Goal: Task Accomplishment & Management: Manage account settings

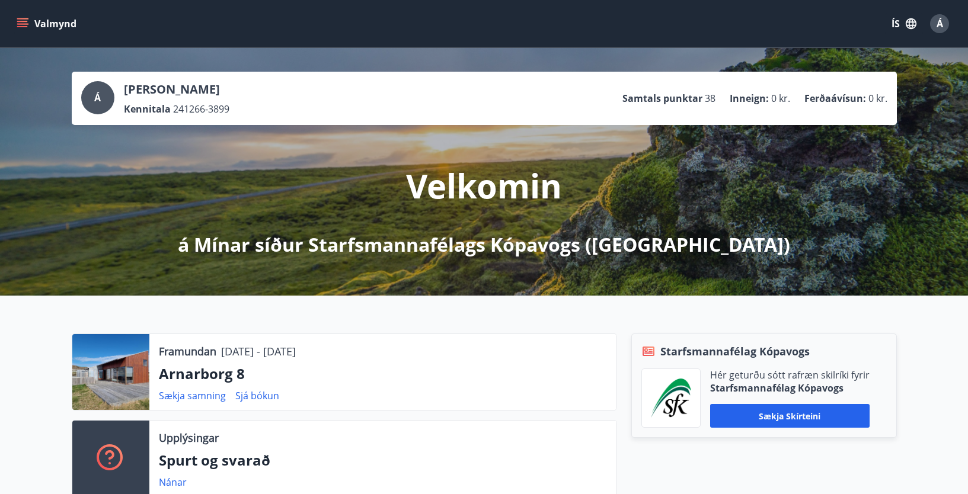
click at [24, 20] on icon "menu" at bounding box center [23, 24] width 12 height 12
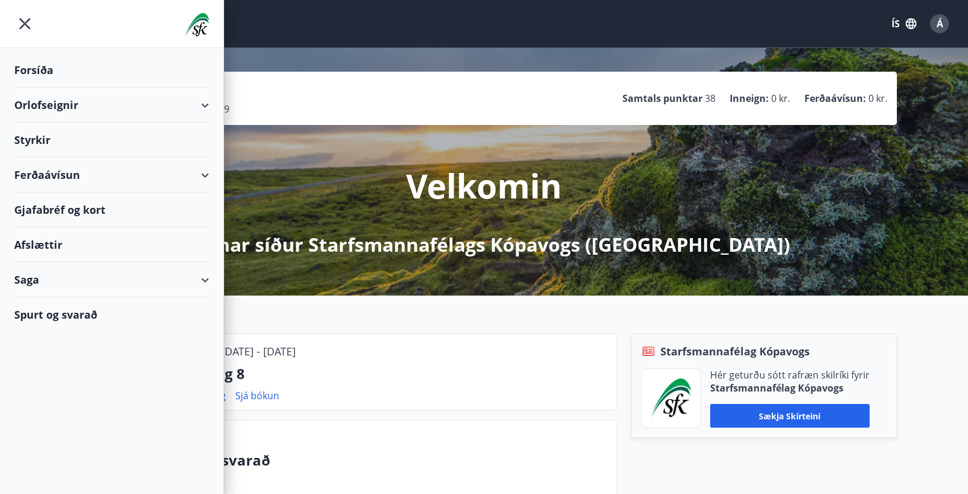
click at [204, 278] on div "Saga" at bounding box center [111, 280] width 195 height 35
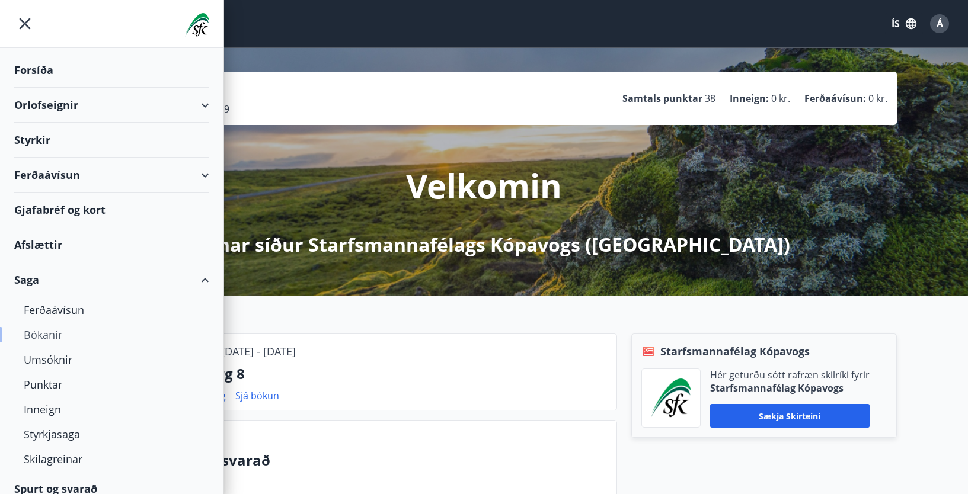
click at [34, 335] on div "Bókanir" at bounding box center [112, 334] width 176 height 25
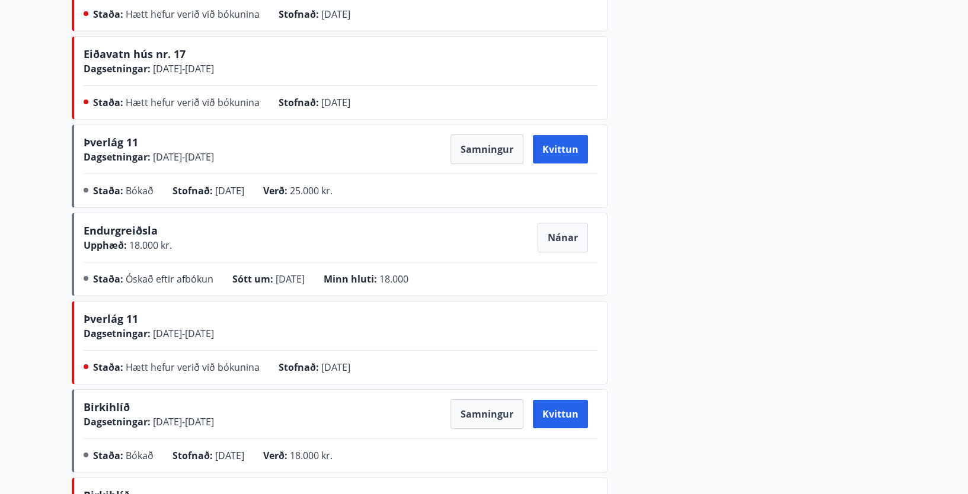
scroll to position [497, 0]
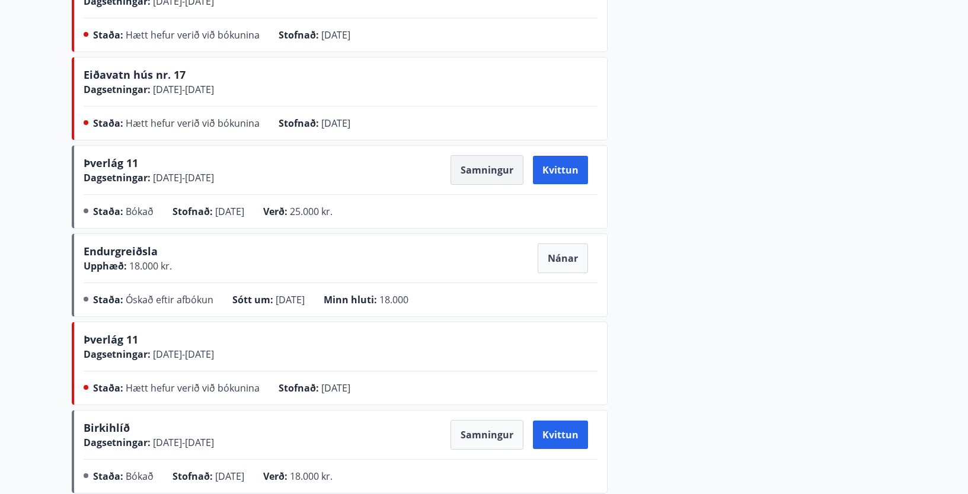
click at [484, 164] on button "Samningur" at bounding box center [486, 170] width 73 height 30
click at [552, 255] on button "Nánar" at bounding box center [563, 259] width 50 height 30
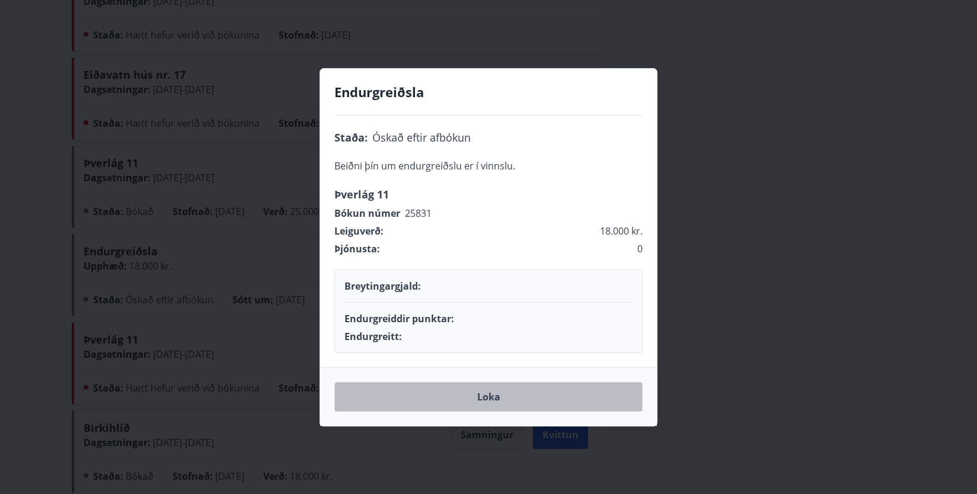
click at [501, 391] on button "Loka" at bounding box center [488, 397] width 308 height 30
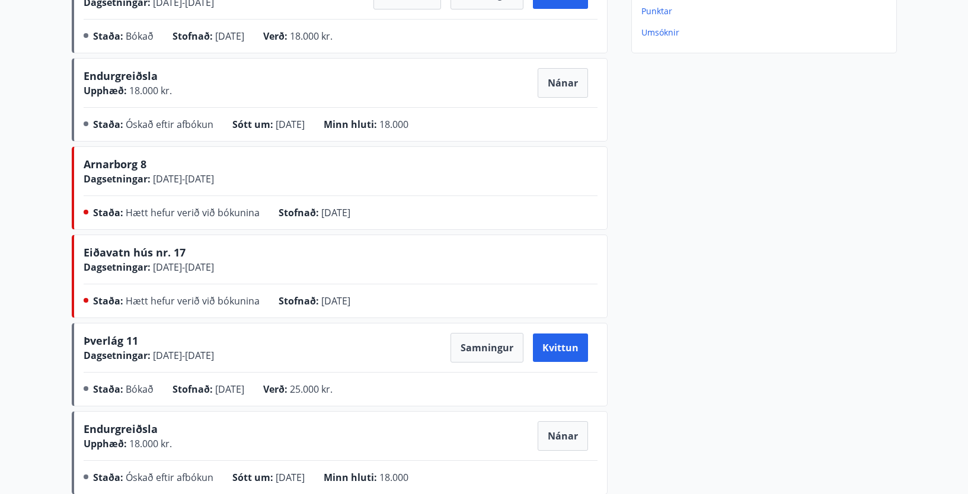
scroll to position [260, 0]
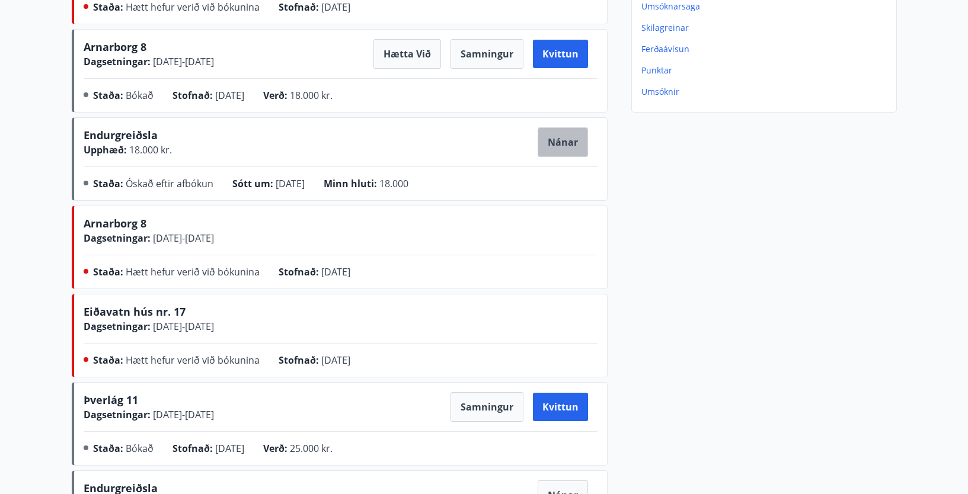
click at [556, 138] on button "Nánar" at bounding box center [563, 142] width 50 height 30
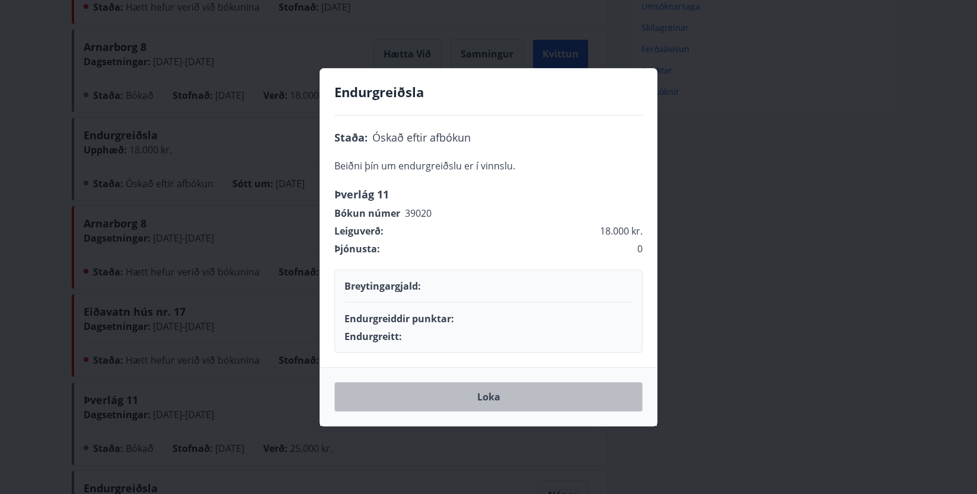
click at [482, 395] on button "Loka" at bounding box center [488, 397] width 308 height 30
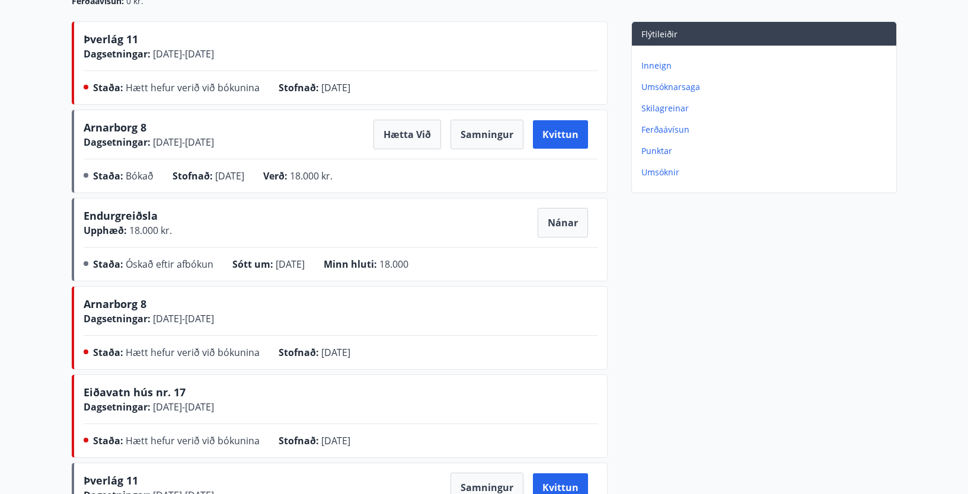
scroll to position [141, 0]
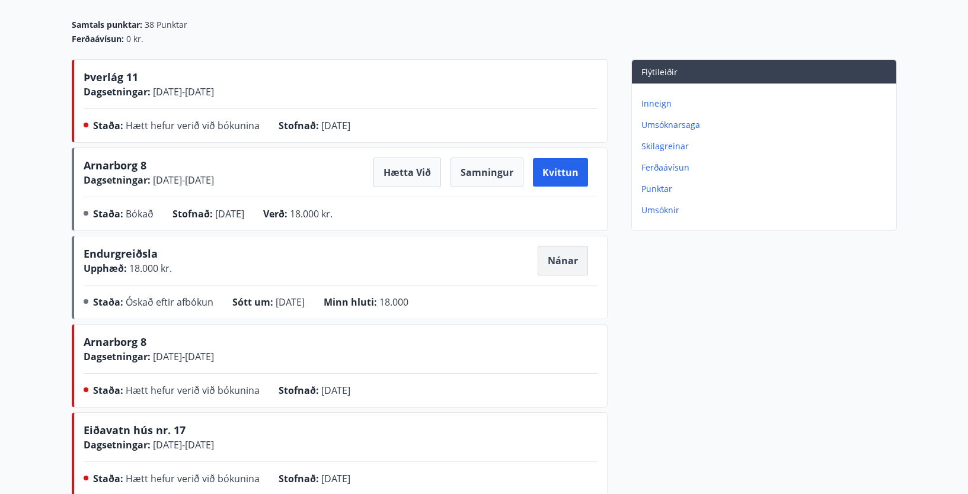
click at [561, 258] on button "Nánar" at bounding box center [563, 261] width 50 height 30
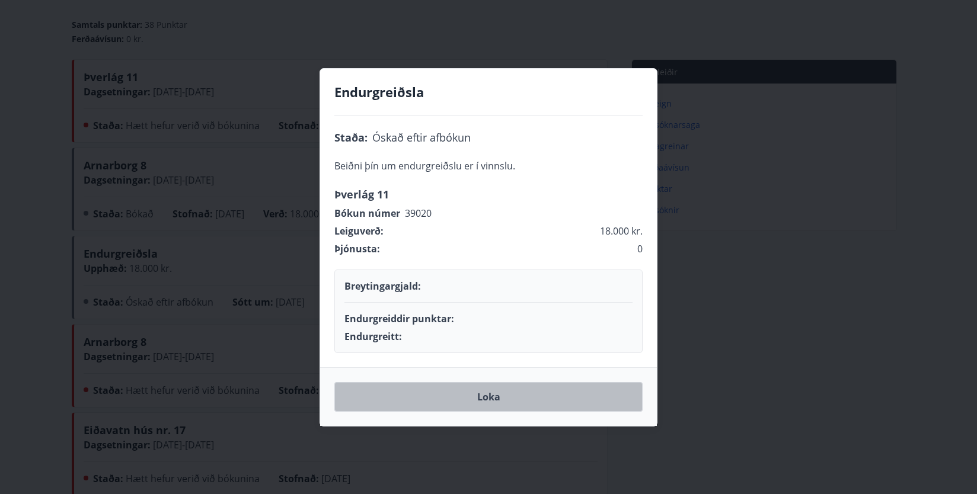
click at [512, 394] on button "Loka" at bounding box center [488, 397] width 308 height 30
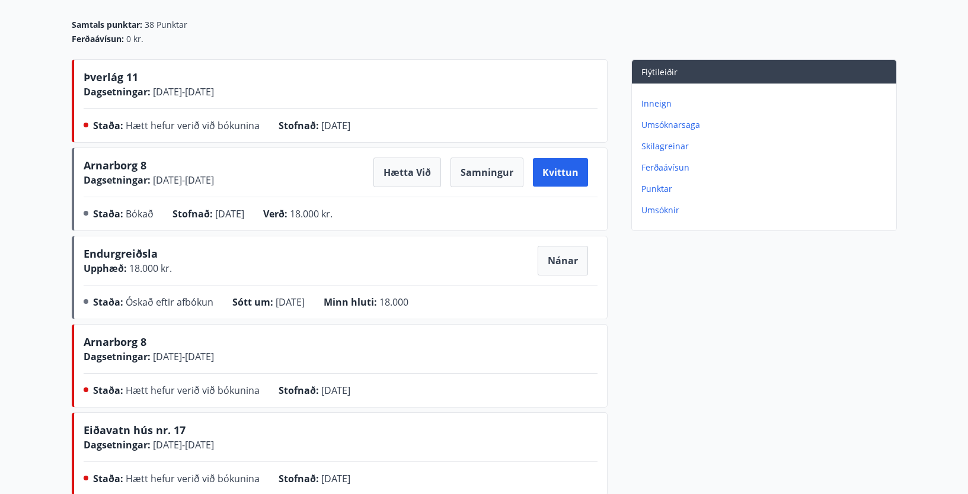
click at [654, 103] on p "Inneign" at bounding box center [766, 104] width 250 height 12
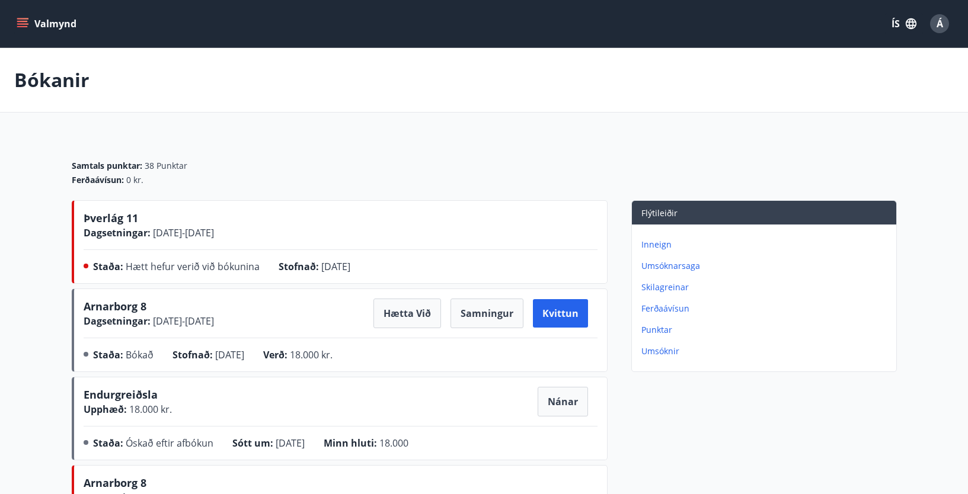
click at [37, 21] on button "Valmynd" at bounding box center [47, 23] width 67 height 21
click at [257, 70] on div "Bókanir" at bounding box center [484, 80] width 968 height 65
click at [47, 24] on button "Valmynd" at bounding box center [47, 23] width 67 height 21
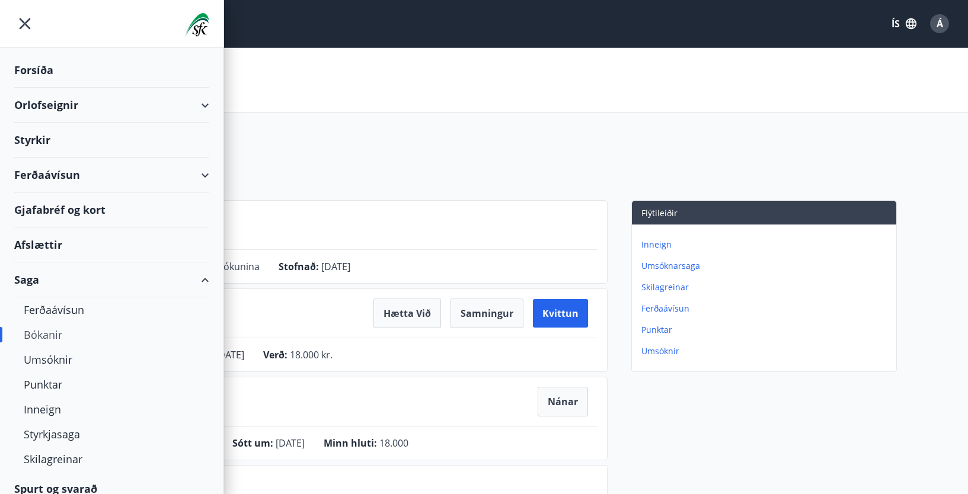
click at [34, 68] on div "Forsíða" at bounding box center [111, 70] width 195 height 35
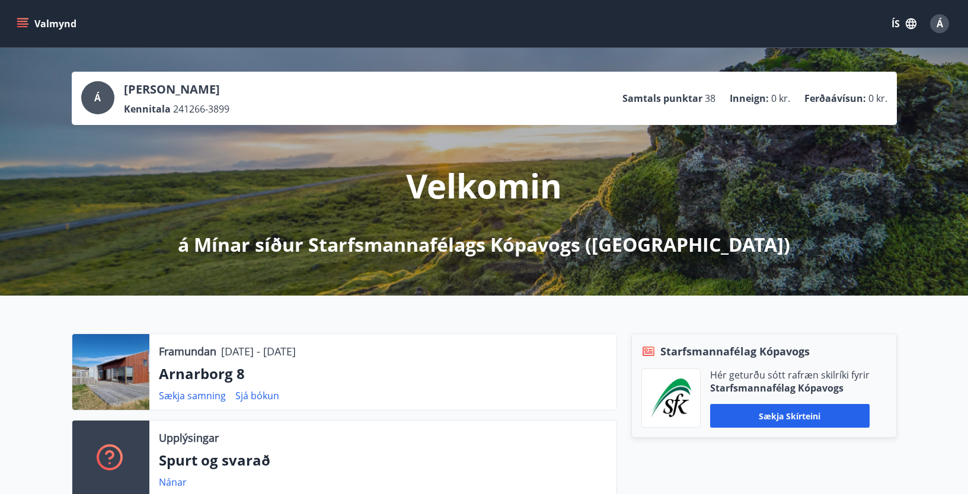
click at [31, 23] on button "Valmynd" at bounding box center [47, 23] width 67 height 21
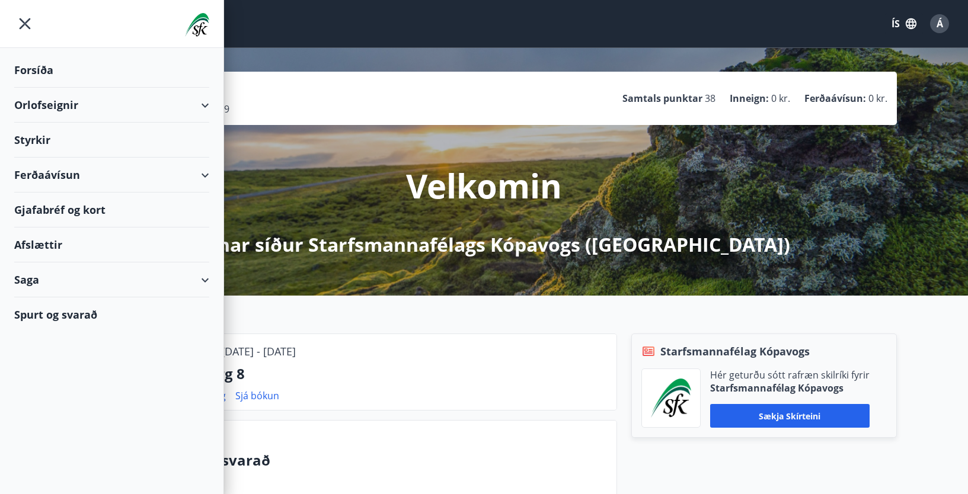
click at [205, 106] on div "Orlofseignir" at bounding box center [111, 105] width 195 height 35
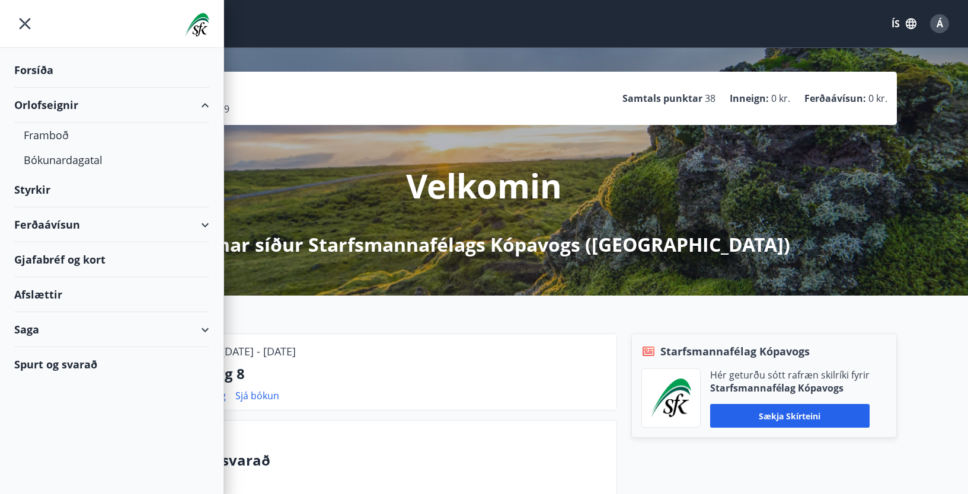
click at [205, 106] on div "Orlofseignir" at bounding box center [111, 105] width 195 height 35
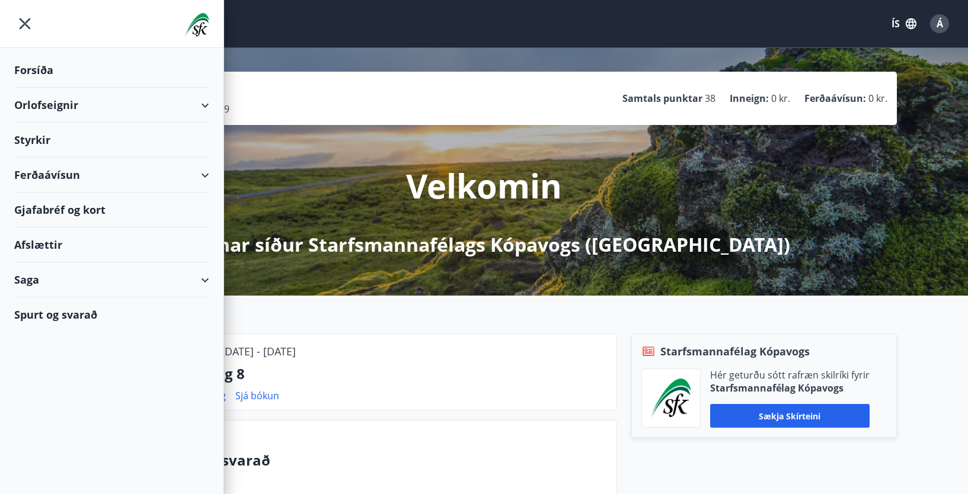
click at [199, 277] on div "Saga" at bounding box center [111, 280] width 195 height 35
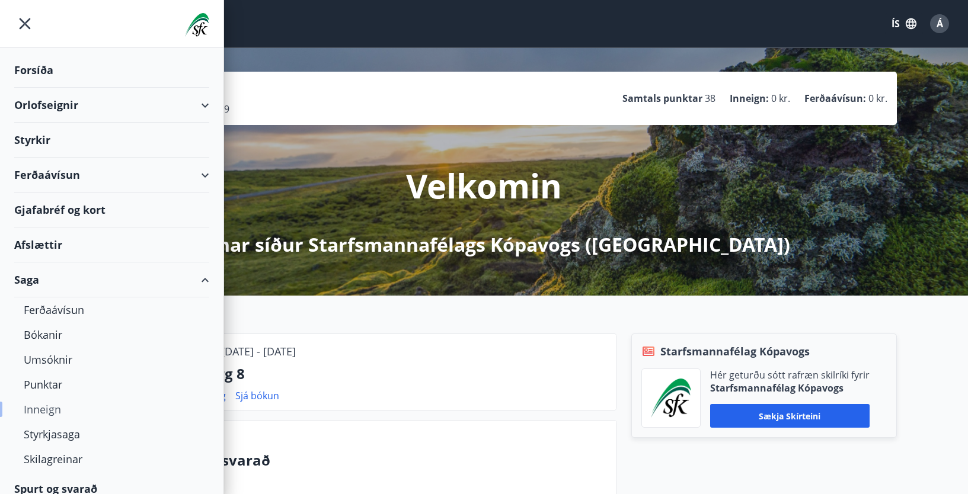
click at [43, 410] on div "Inneign" at bounding box center [112, 409] width 176 height 25
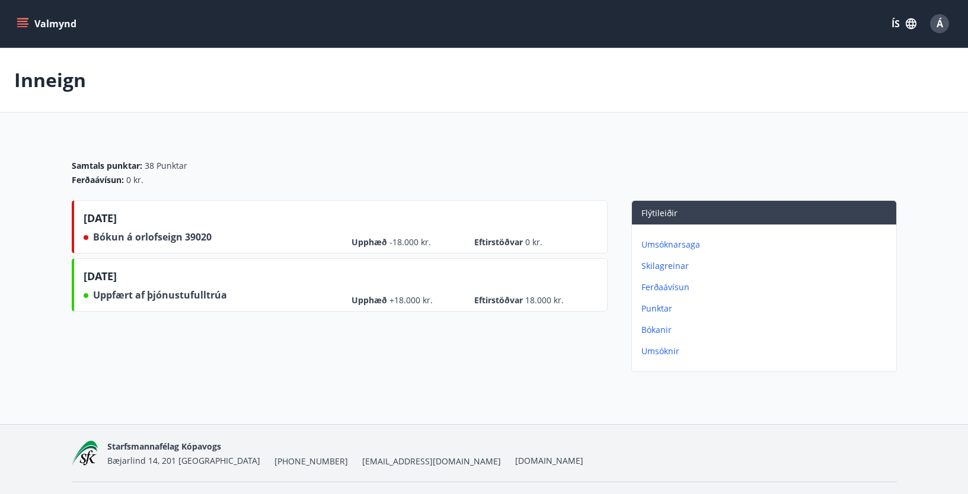
click at [490, 348] on div "10.08.2025 Bókun á orlofseign 39020 Upphæð -18.000 kr. Eftirstöðvar 0 kr. 05.03…" at bounding box center [340, 288] width 536 height 177
click at [24, 18] on icon "menu" at bounding box center [23, 24] width 12 height 12
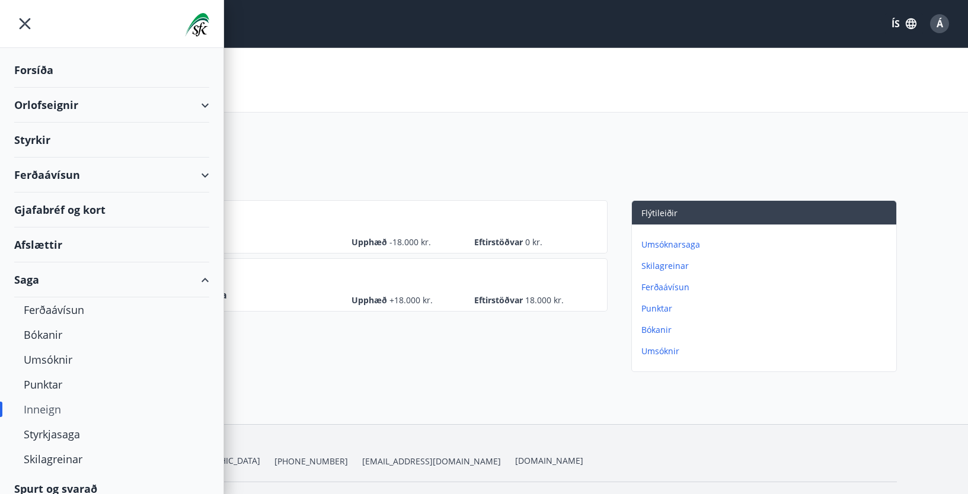
click at [31, 66] on div "Forsíða" at bounding box center [111, 70] width 195 height 35
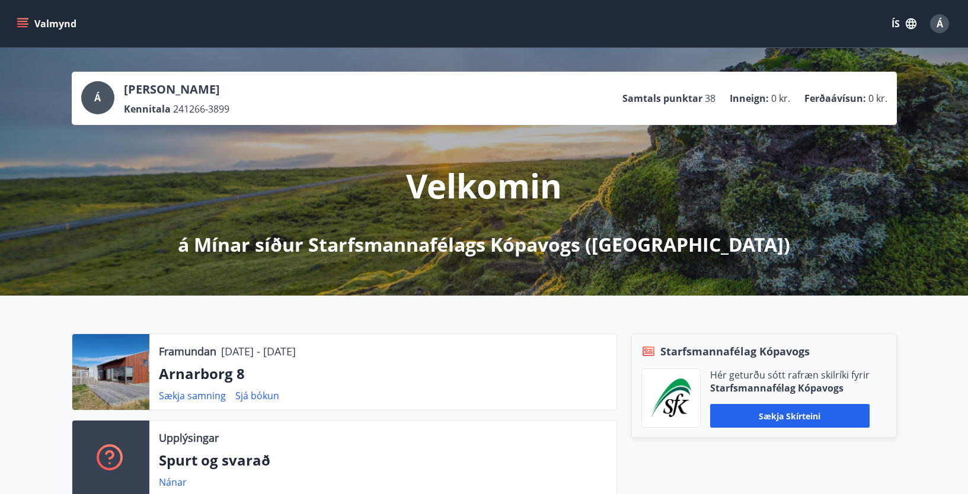
click at [252, 30] on div "Valmynd ÍS Á" at bounding box center [483, 23] width 939 height 28
click at [28, 24] on button "Valmynd" at bounding box center [47, 23] width 67 height 21
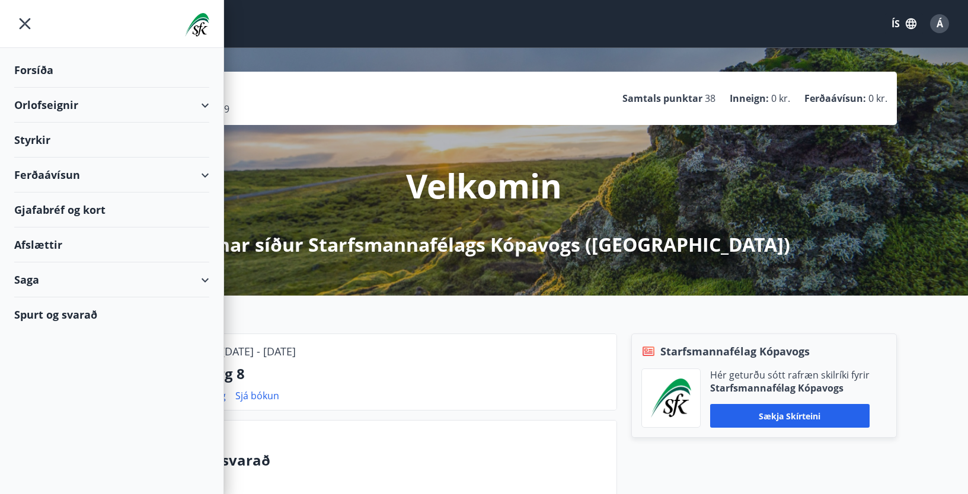
click at [206, 277] on div "Saga" at bounding box center [111, 280] width 195 height 35
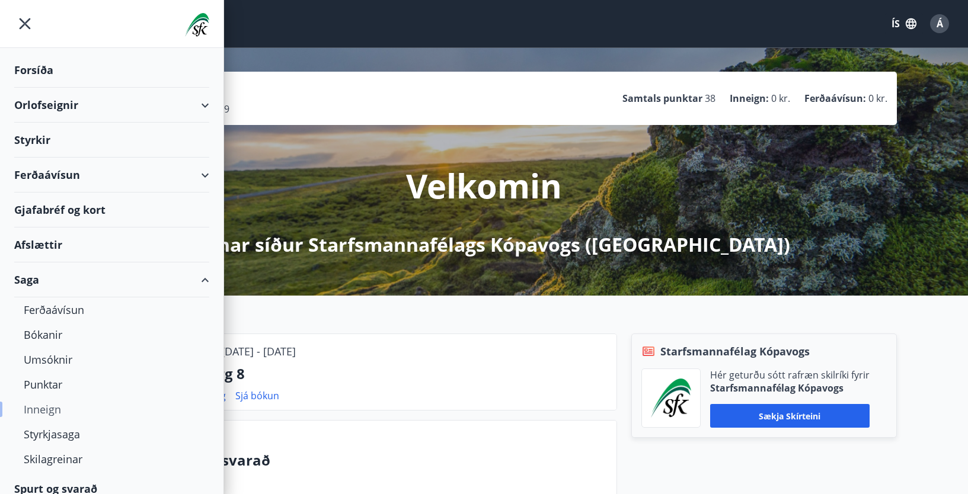
click at [40, 405] on div "Inneign" at bounding box center [112, 409] width 176 height 25
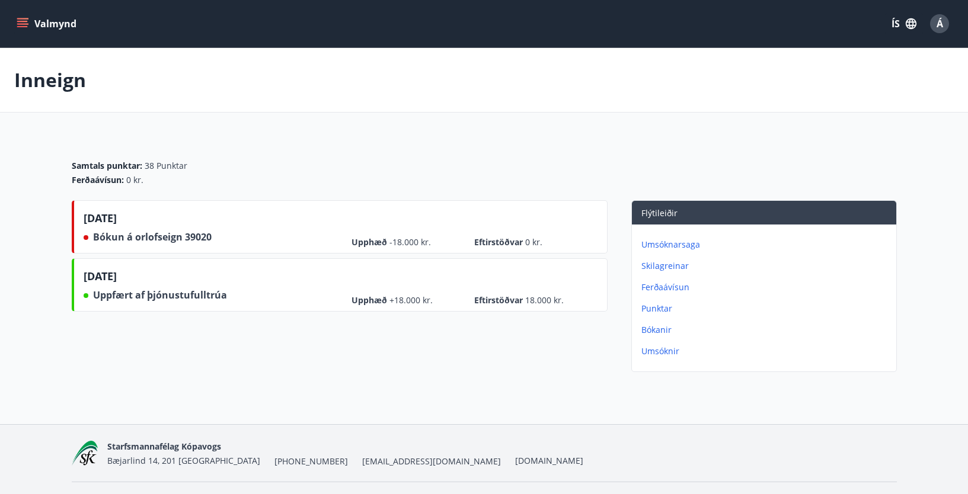
click at [41, 25] on button "Valmynd" at bounding box center [47, 23] width 67 height 21
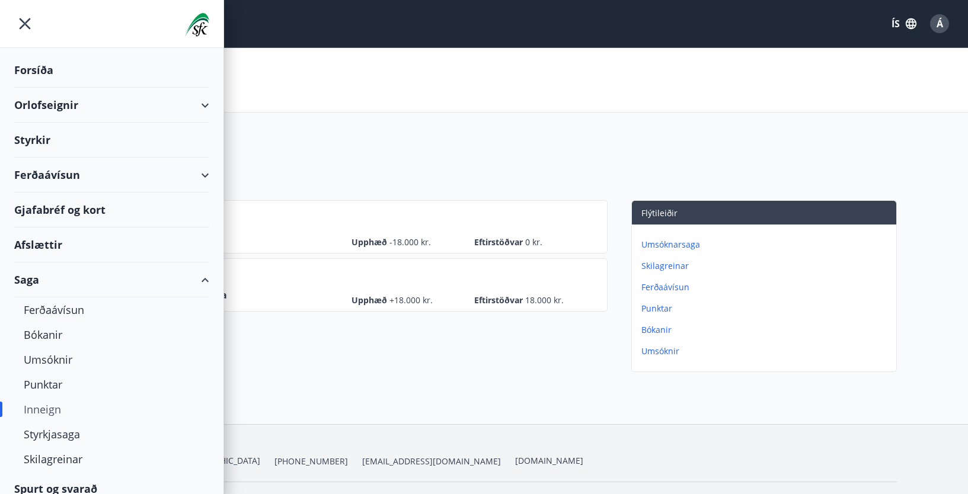
click at [37, 63] on div "Forsíða" at bounding box center [111, 70] width 195 height 35
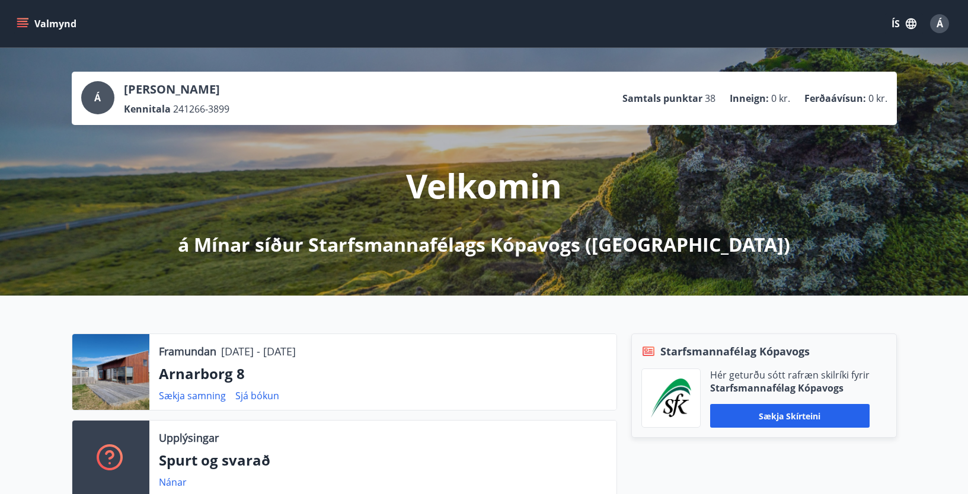
click at [34, 25] on button "Valmynd" at bounding box center [47, 23] width 67 height 21
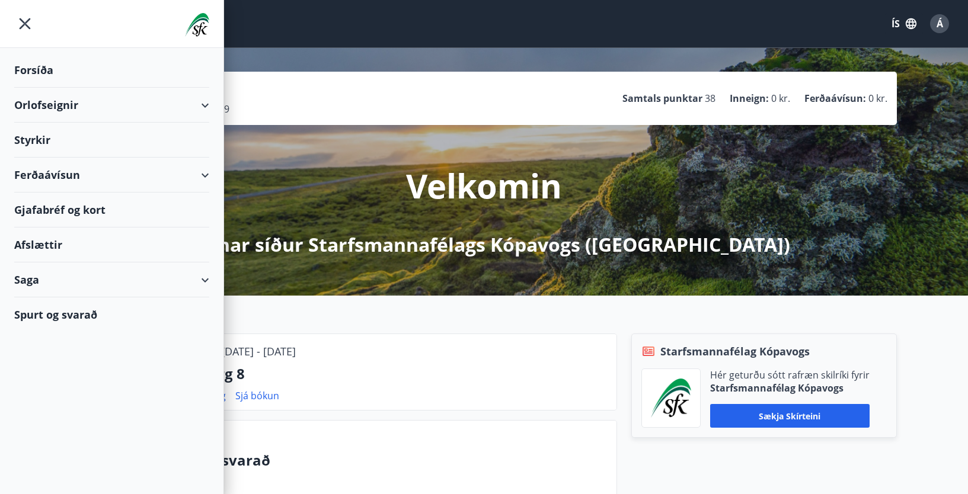
click at [28, 68] on div "Forsíða" at bounding box center [111, 70] width 195 height 35
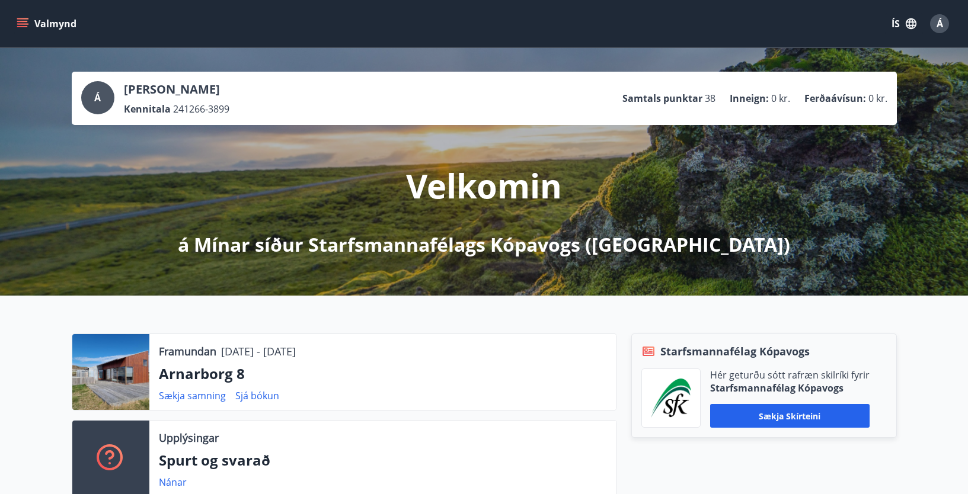
click at [39, 21] on button "Valmynd" at bounding box center [47, 23] width 67 height 21
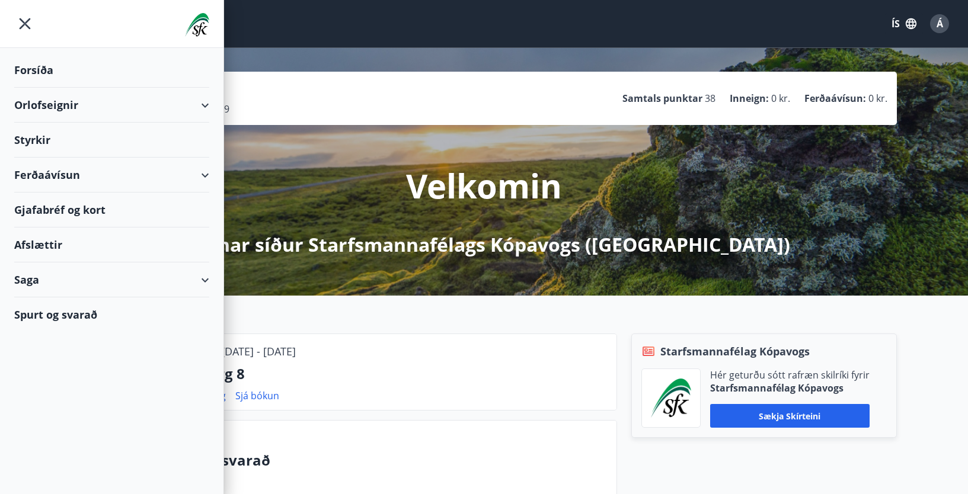
click at [206, 280] on div "Saga" at bounding box center [111, 280] width 195 height 35
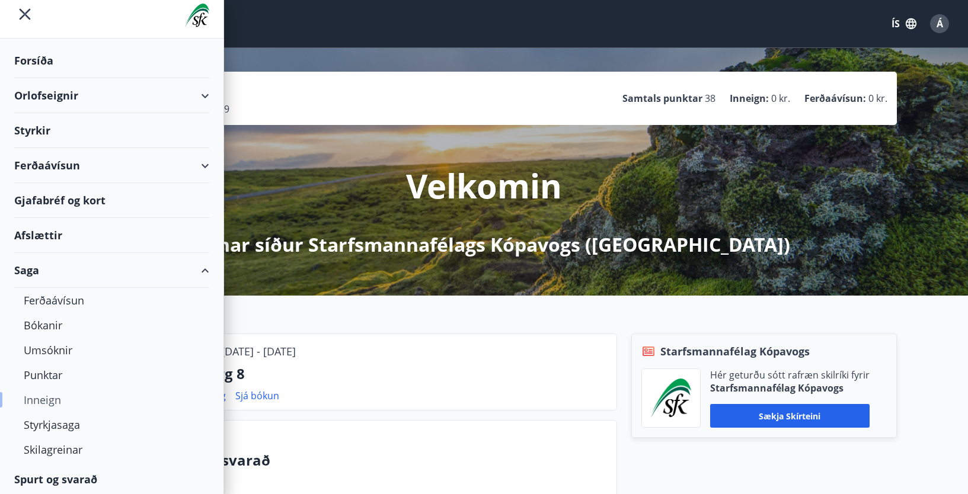
scroll to position [12, 0]
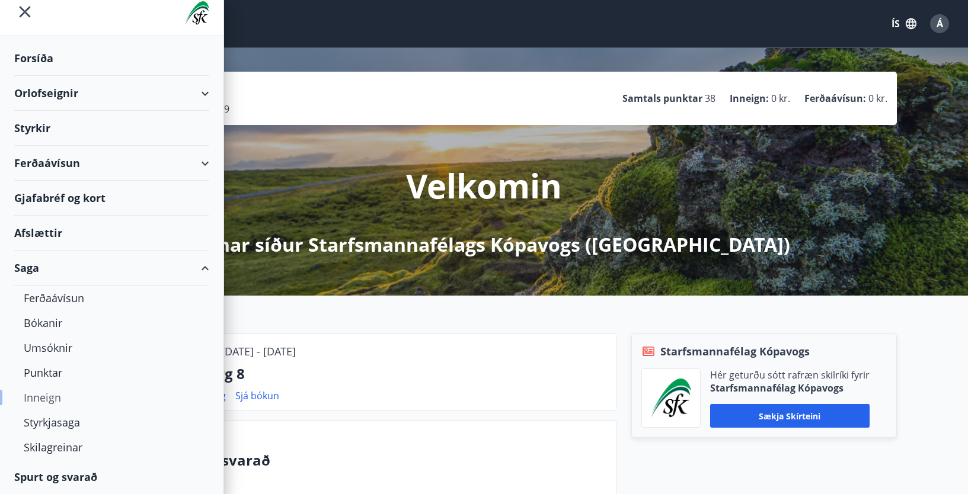
click at [41, 396] on div "Inneign" at bounding box center [112, 397] width 176 height 25
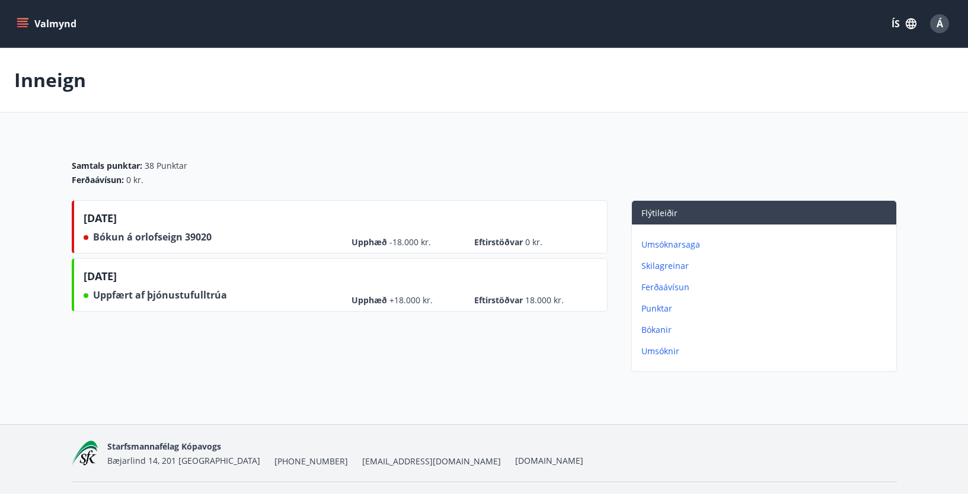
click at [279, 341] on div "10.08.2025 Bókun á orlofseign 39020 Upphæð -18.000 kr. Eftirstöðvar 0 kr. 05.03…" at bounding box center [340, 288] width 536 height 177
click at [53, 26] on button "Valmynd" at bounding box center [47, 23] width 67 height 21
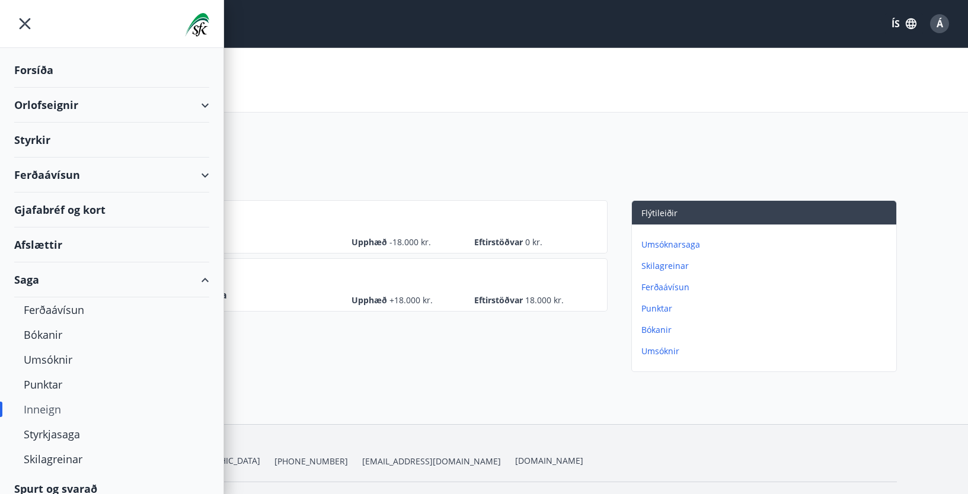
click at [46, 69] on div "Forsíða" at bounding box center [111, 70] width 195 height 35
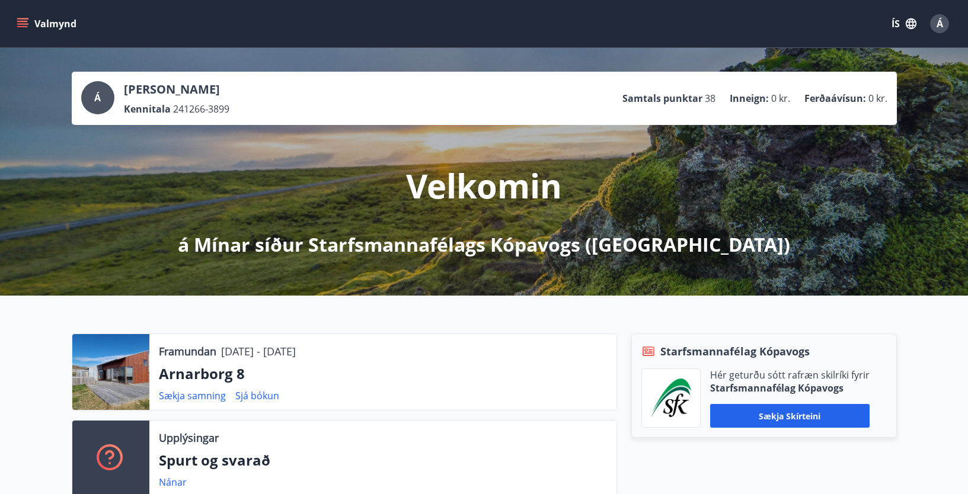
click at [44, 24] on button "Valmynd" at bounding box center [47, 23] width 67 height 21
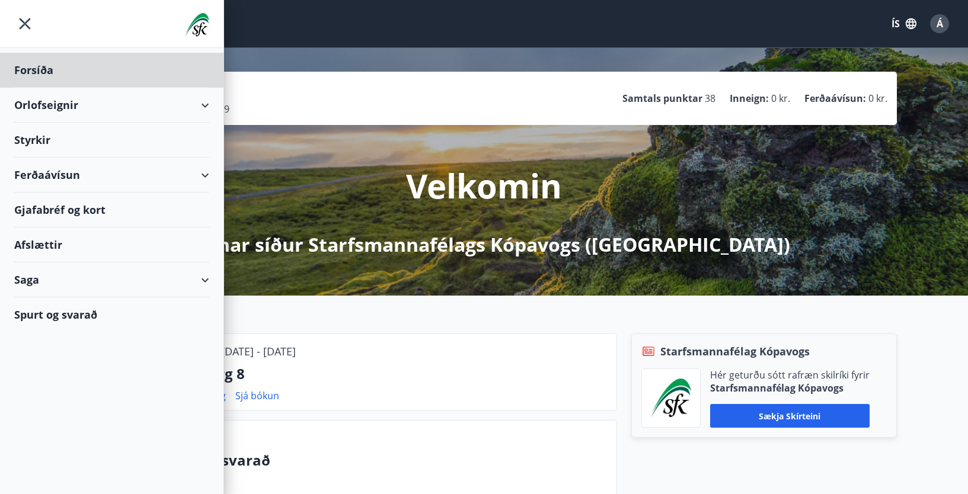
click at [40, 88] on div "Styrkir" at bounding box center [111, 70] width 195 height 35
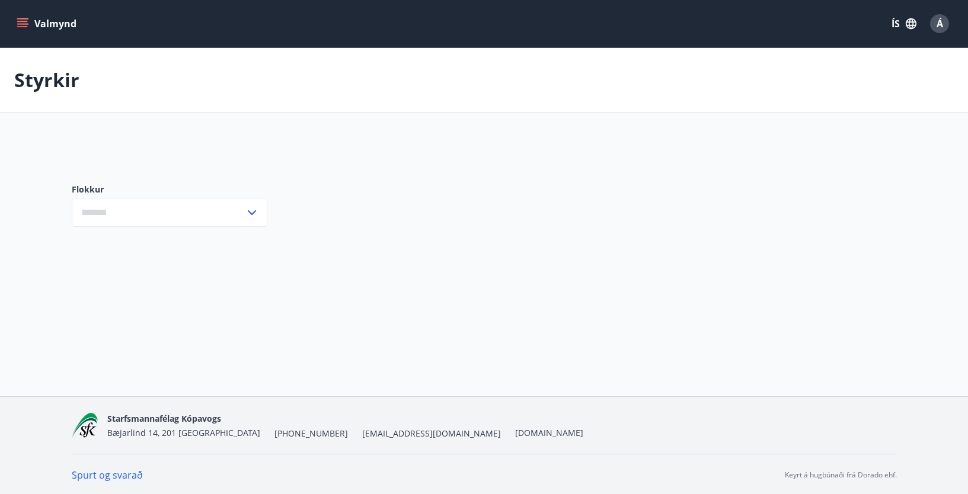
type input "***"
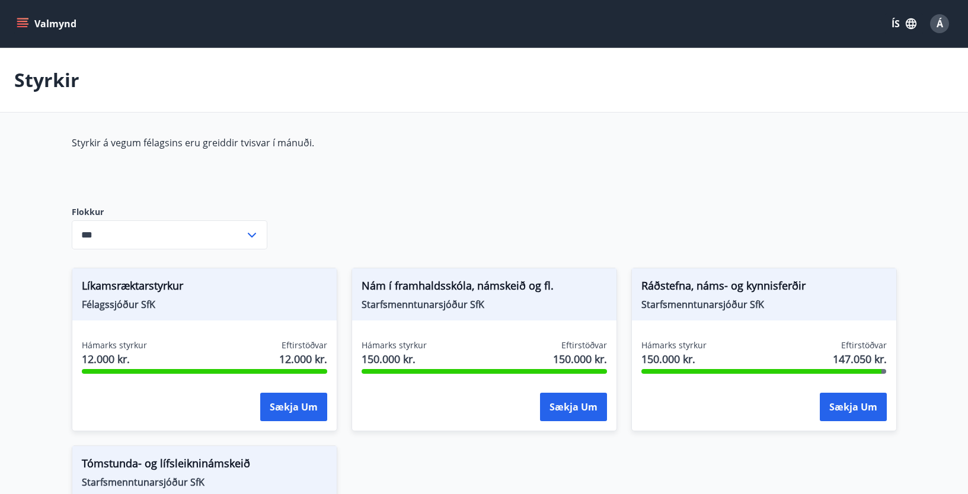
click at [42, 27] on button "Valmynd" at bounding box center [47, 23] width 67 height 21
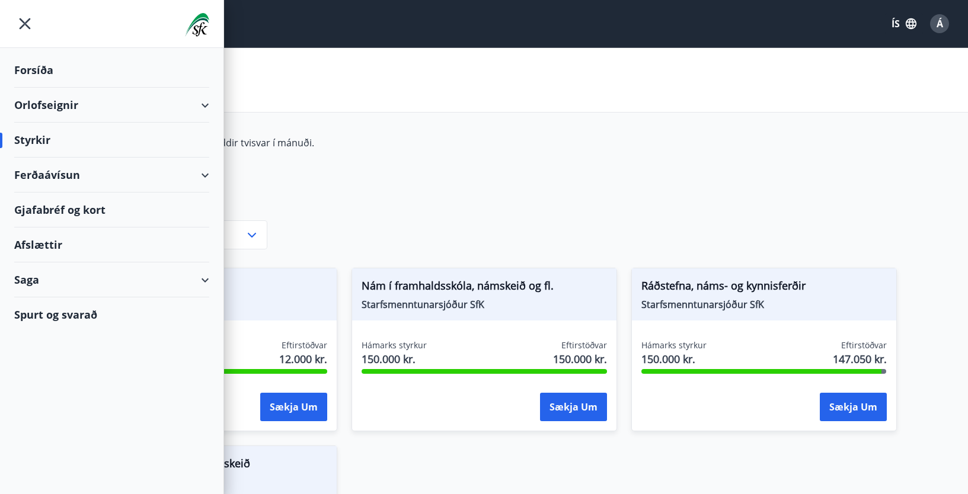
click at [37, 71] on div "Forsíða" at bounding box center [111, 70] width 195 height 35
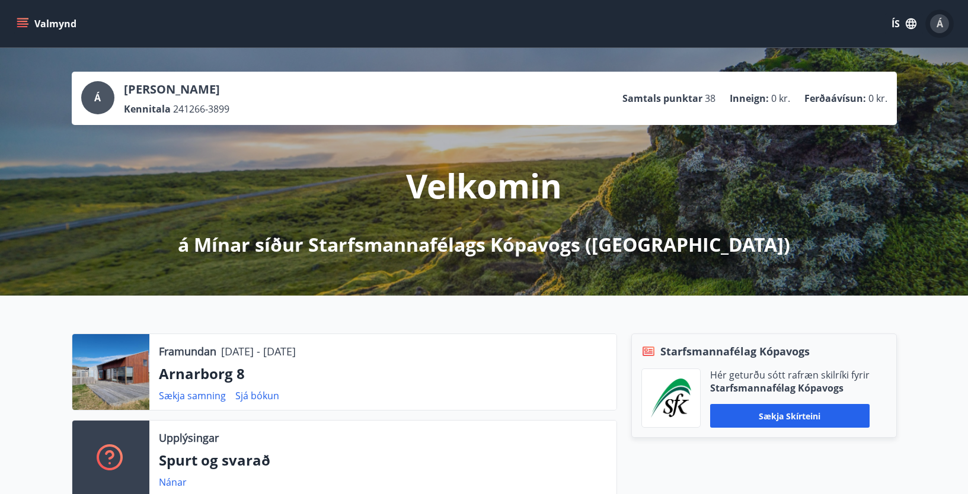
click at [939, 20] on span "Á" at bounding box center [939, 23] width 7 height 13
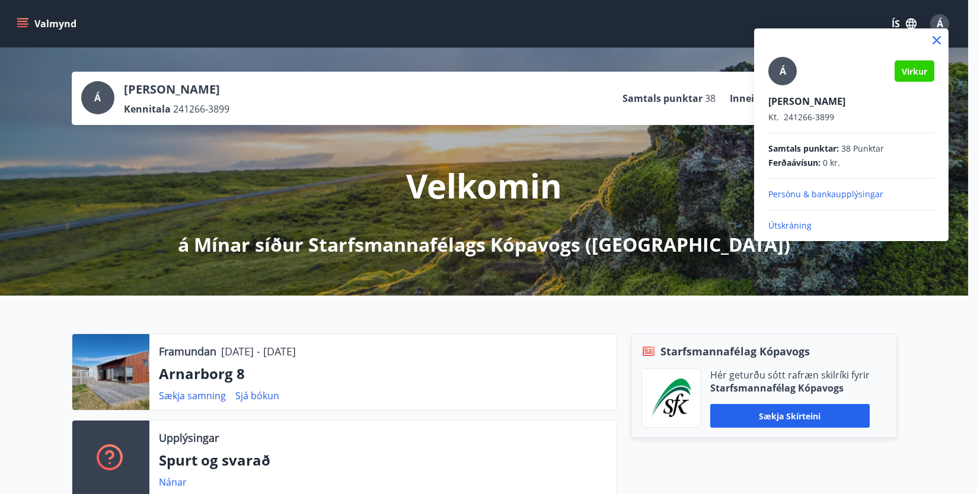
click at [796, 220] on p "Útskráning" at bounding box center [851, 226] width 166 height 12
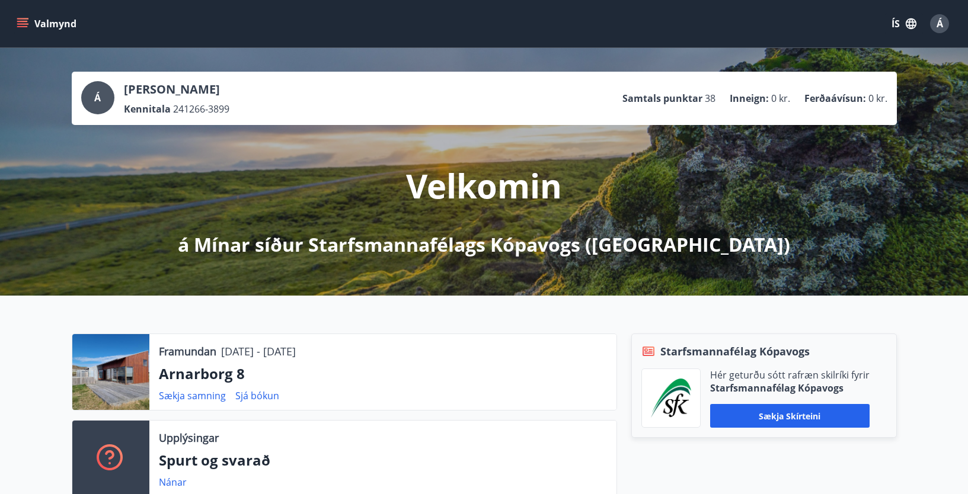
click at [39, 24] on button "Valmynd" at bounding box center [47, 23] width 67 height 21
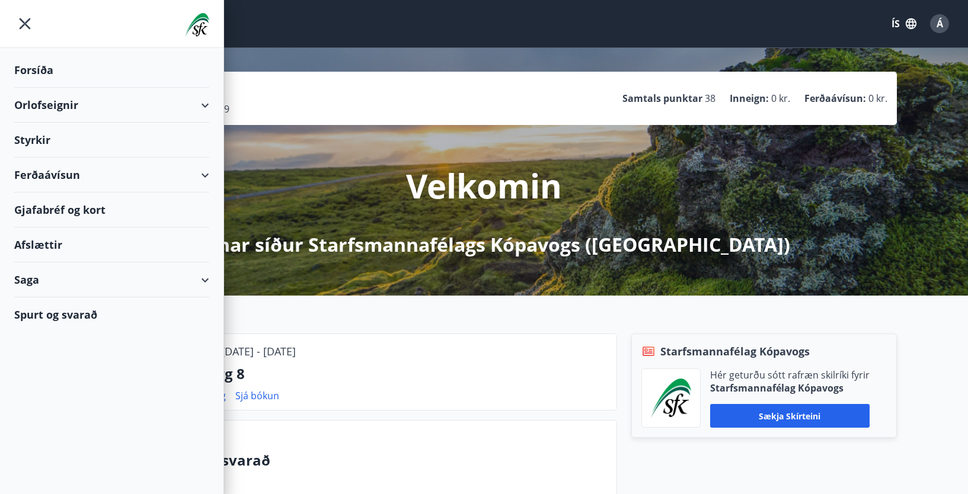
click at [35, 88] on div "Styrkir" at bounding box center [111, 70] width 195 height 35
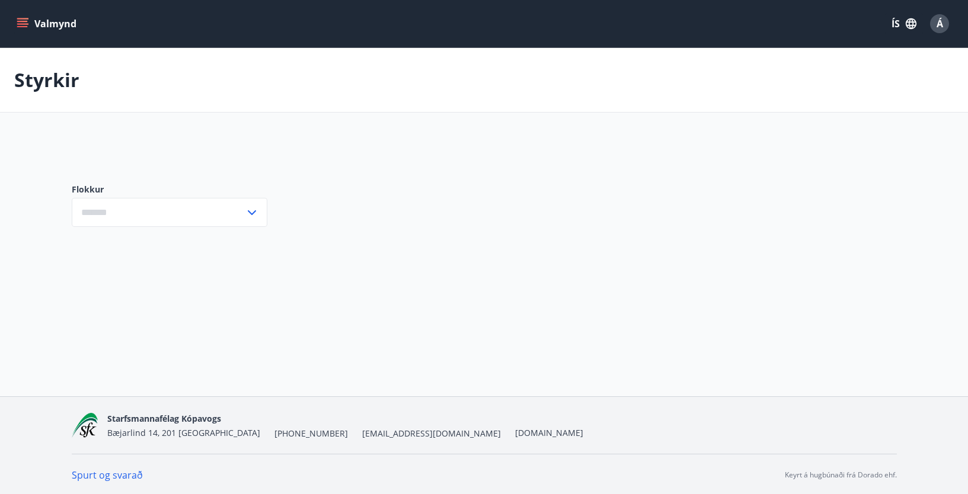
type input "***"
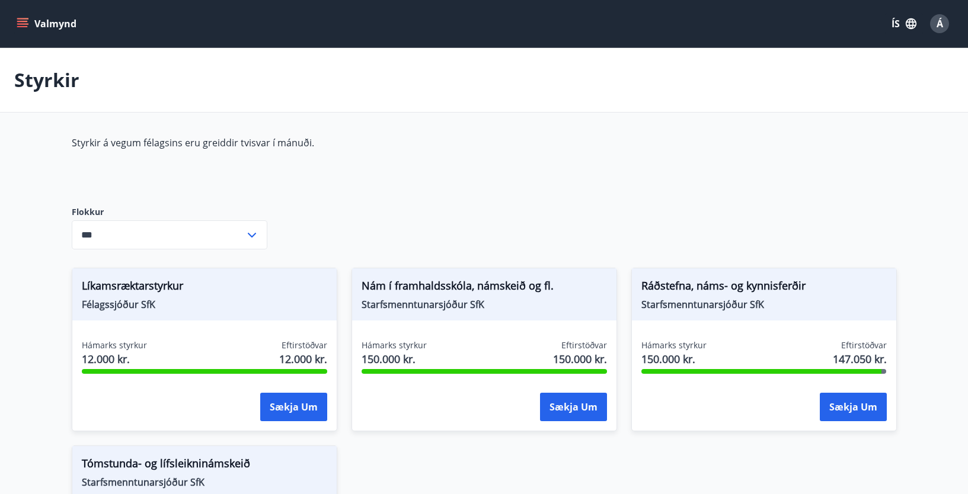
click at [20, 23] on icon "menu" at bounding box center [23, 24] width 12 height 12
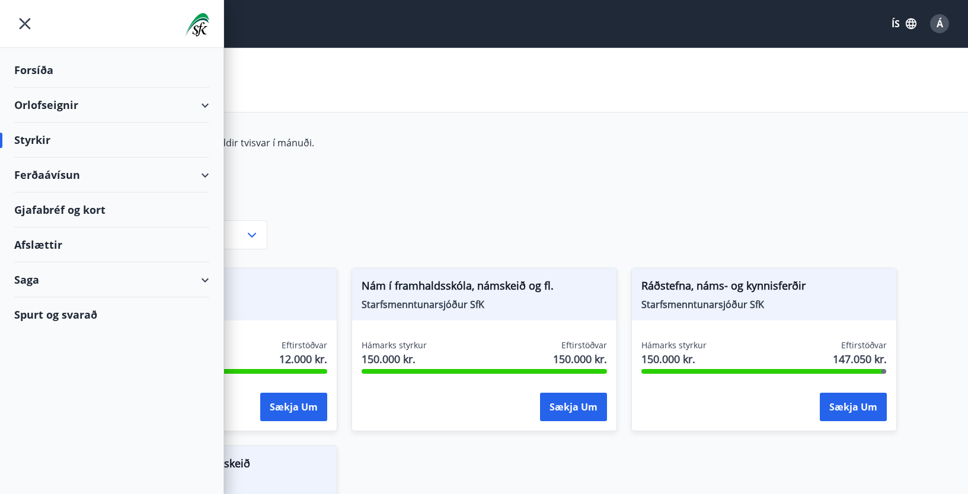
click at [204, 279] on div "Saga" at bounding box center [111, 280] width 195 height 35
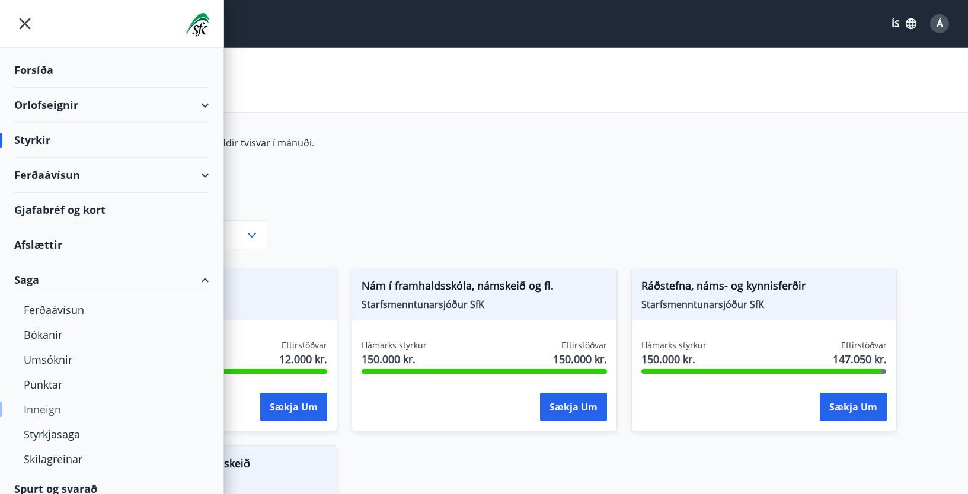
click at [56, 408] on div "Inneign" at bounding box center [112, 409] width 176 height 25
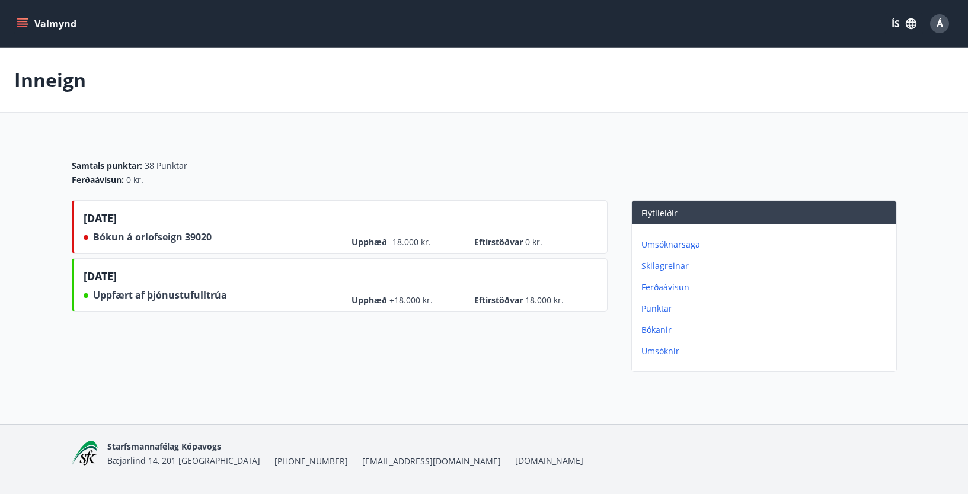
click at [27, 20] on icon "menu" at bounding box center [23, 24] width 12 height 12
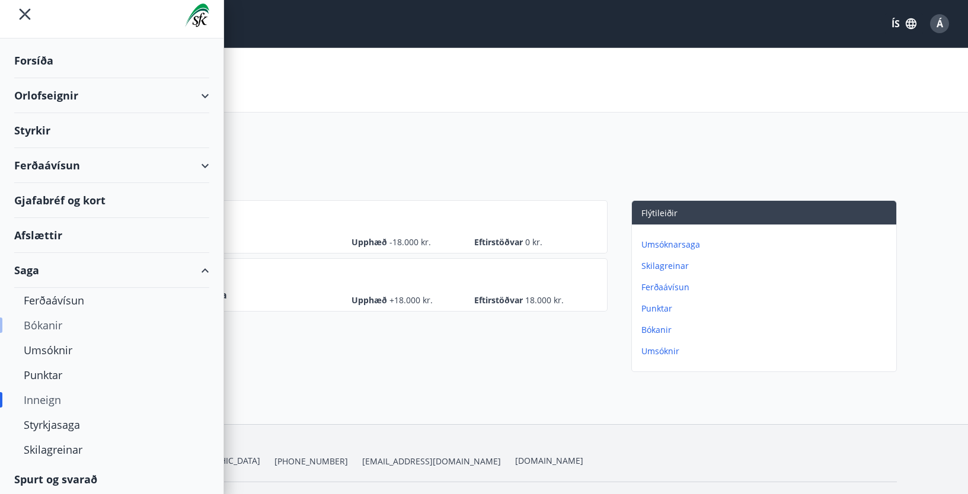
scroll to position [12, 0]
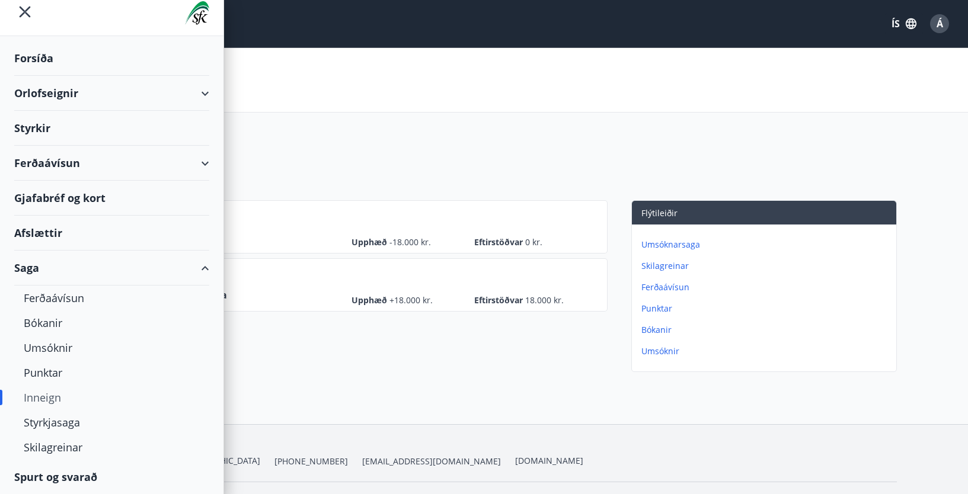
click at [49, 392] on div "Inneign" at bounding box center [112, 397] width 176 height 25
click at [194, 268] on div "Saga" at bounding box center [111, 268] width 195 height 35
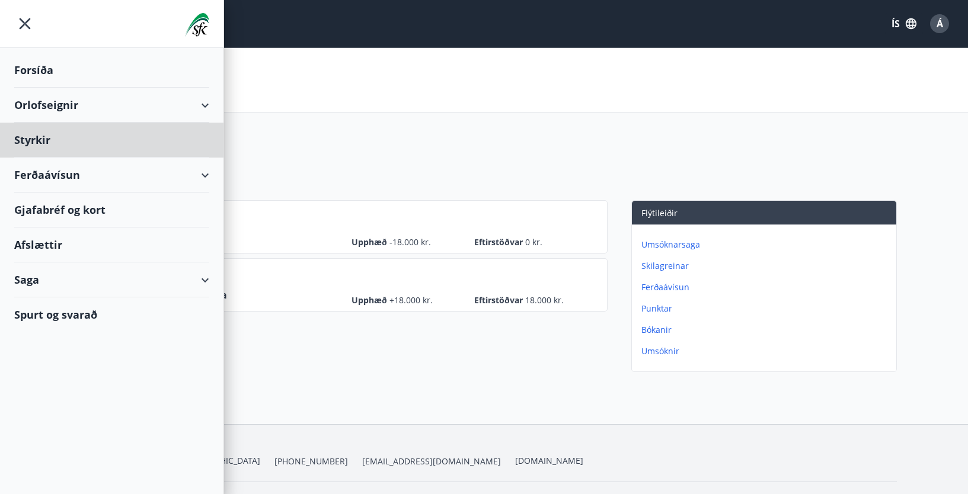
click at [37, 65] on div "Forsíða" at bounding box center [111, 70] width 195 height 35
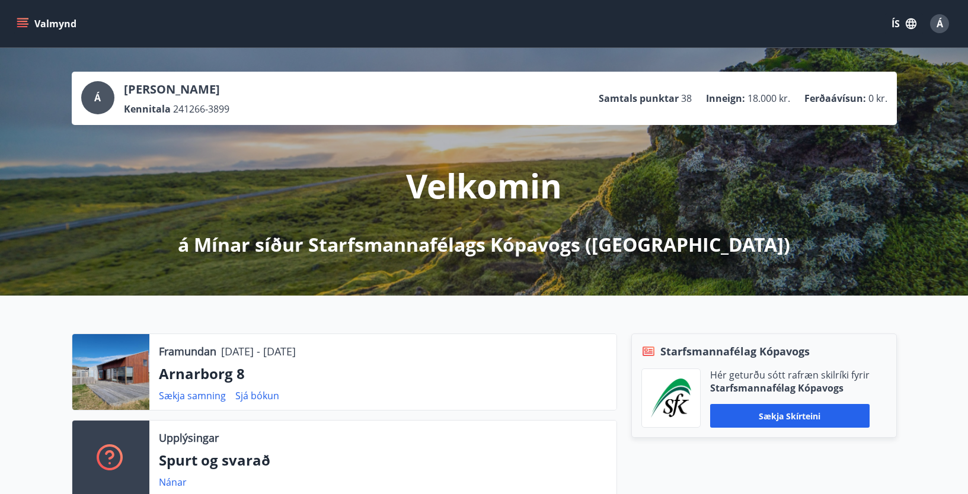
click at [941, 23] on span "Á" at bounding box center [939, 23] width 7 height 13
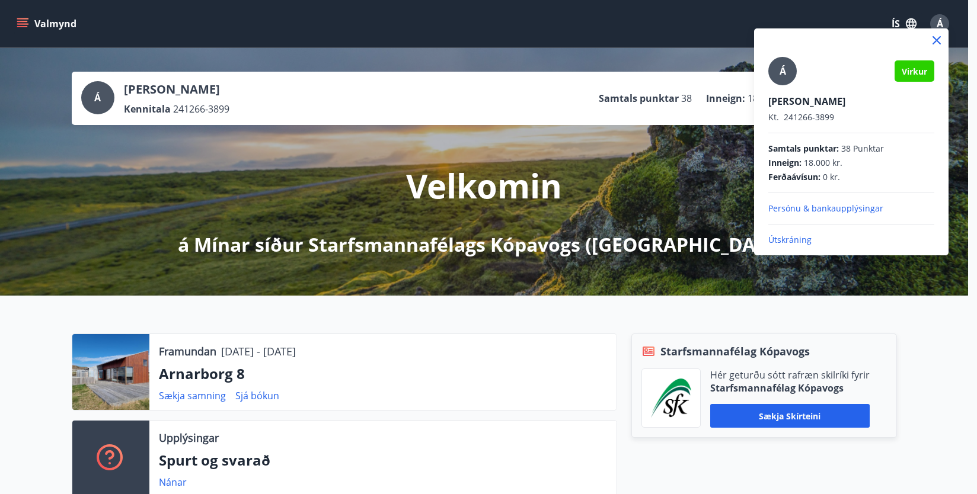
click at [795, 236] on p "Útskráning" at bounding box center [851, 240] width 166 height 12
